Goal: Check status: Check status

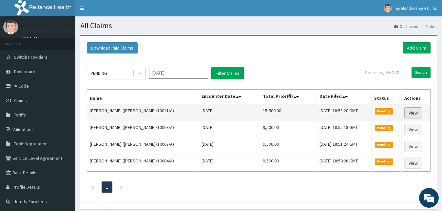
click at [414, 113] on link "View" at bounding box center [413, 112] width 18 height 11
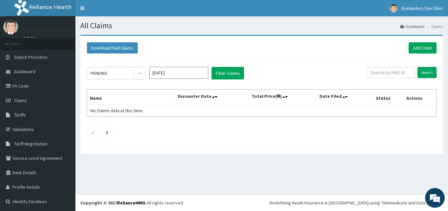
click at [95, 80] on div "PENDING [DATE] Filter Claims Search Name Encounter Date Total Price(₦) Date Fil…" at bounding box center [262, 100] width 356 height 87
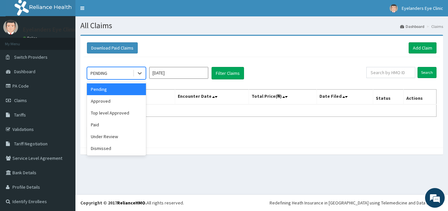
click at [119, 105] on div "Approved" at bounding box center [116, 101] width 59 height 12
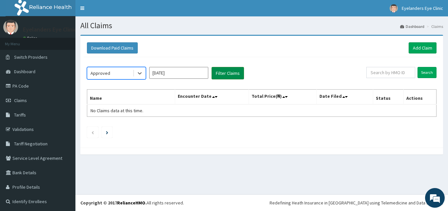
click at [235, 72] on button "Filter Claims" at bounding box center [227, 73] width 32 height 12
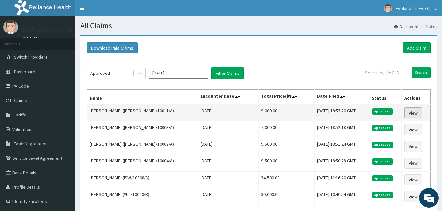
click at [416, 118] on link "View" at bounding box center [413, 112] width 18 height 11
